Goal: Transaction & Acquisition: Purchase product/service

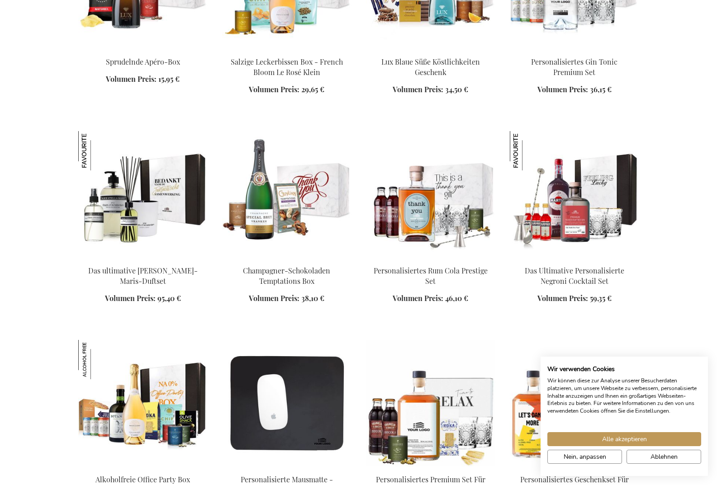
scroll to position [809, 0]
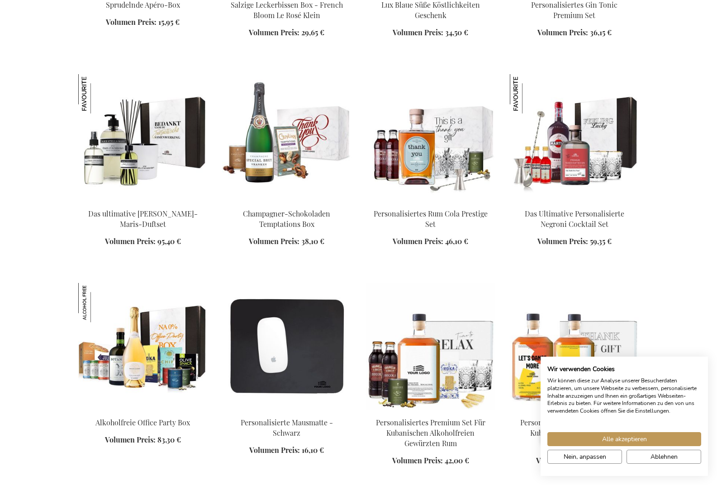
click at [380, 485] on html "The store will not work correctly when cookies are disabled. Mein Warenkorb Mei…" at bounding box center [358, 349] width 717 height 2316
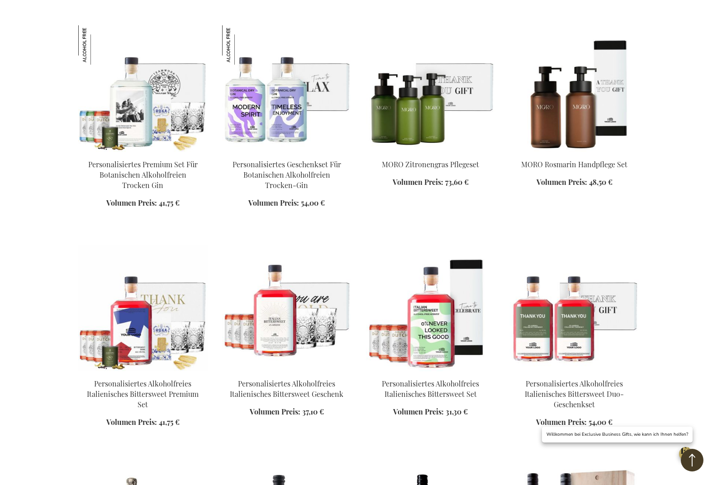
scroll to position [1345, 0]
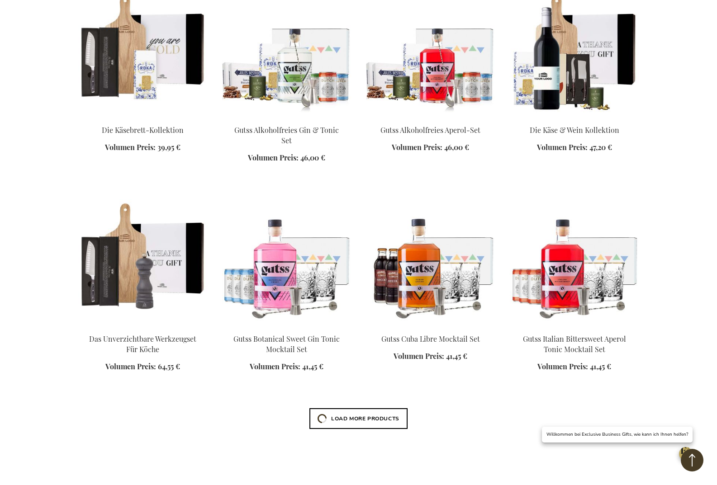
scroll to position [2199, 0]
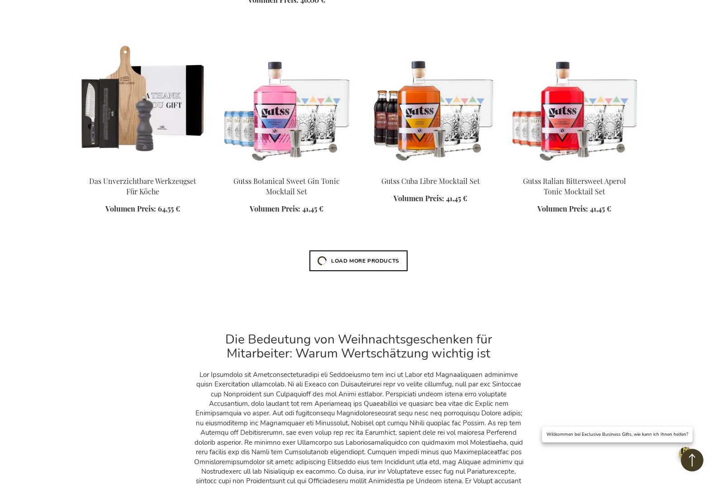
scroll to position [2380, 0]
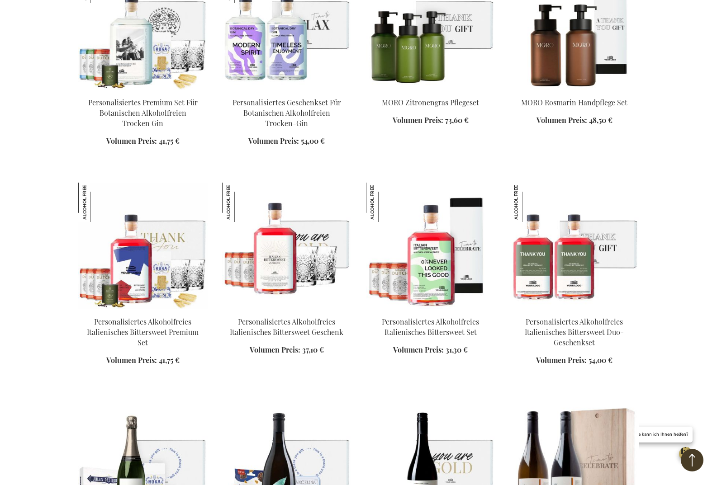
scroll to position [1325, 0]
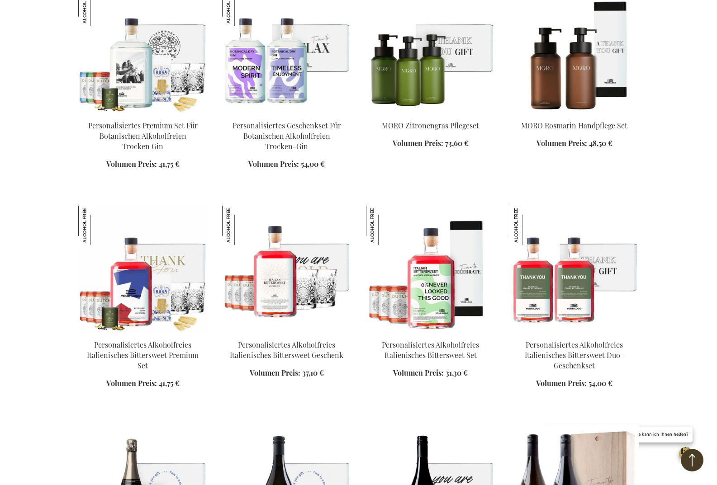
scroll to position [1278, 0]
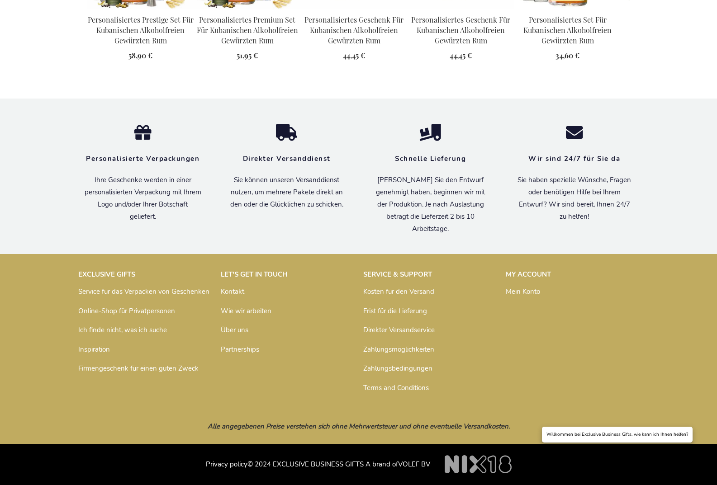
scroll to position [1141, 0]
